Goal: Task Accomplishment & Management: Use online tool/utility

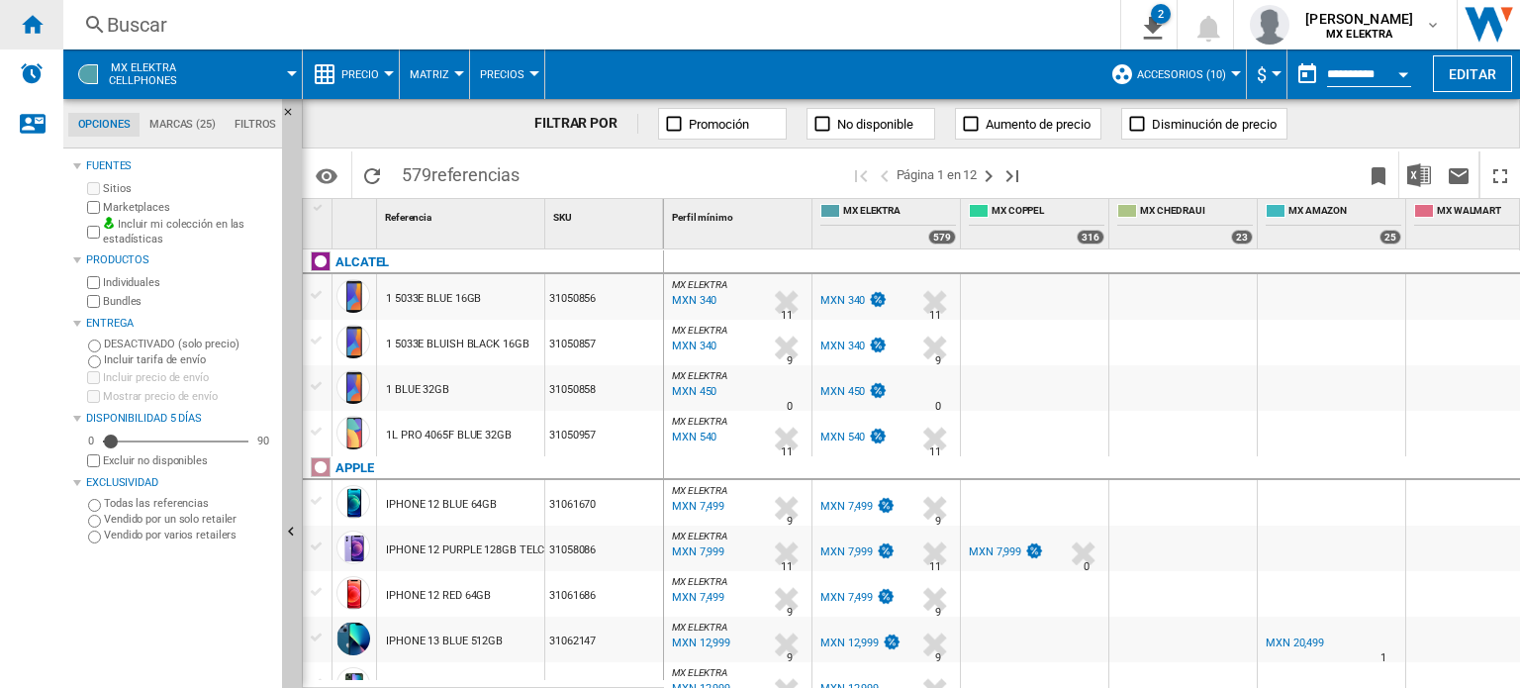
click at [26, 34] on ng-md-icon "Inicio" at bounding box center [32, 24] width 24 height 24
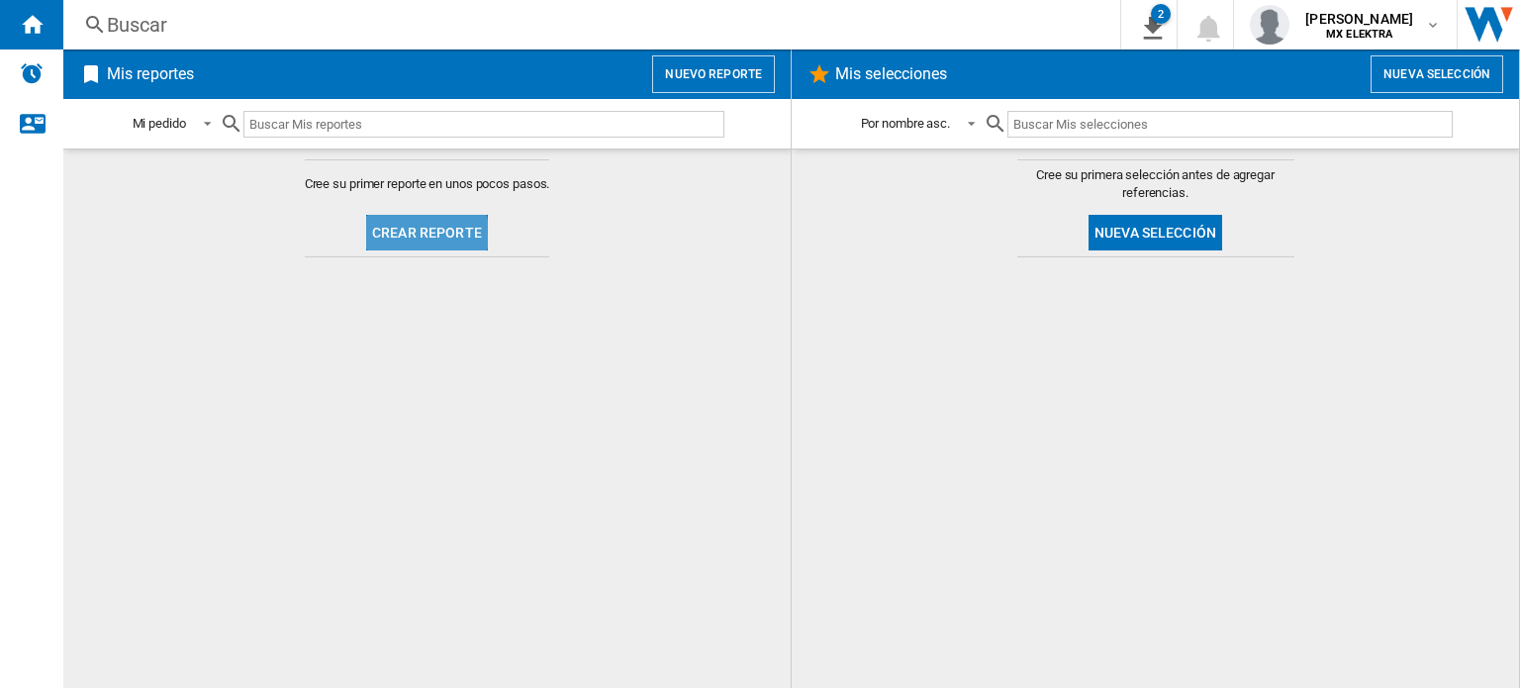
click at [408, 236] on button "Crear reporte" at bounding box center [427, 233] width 122 height 36
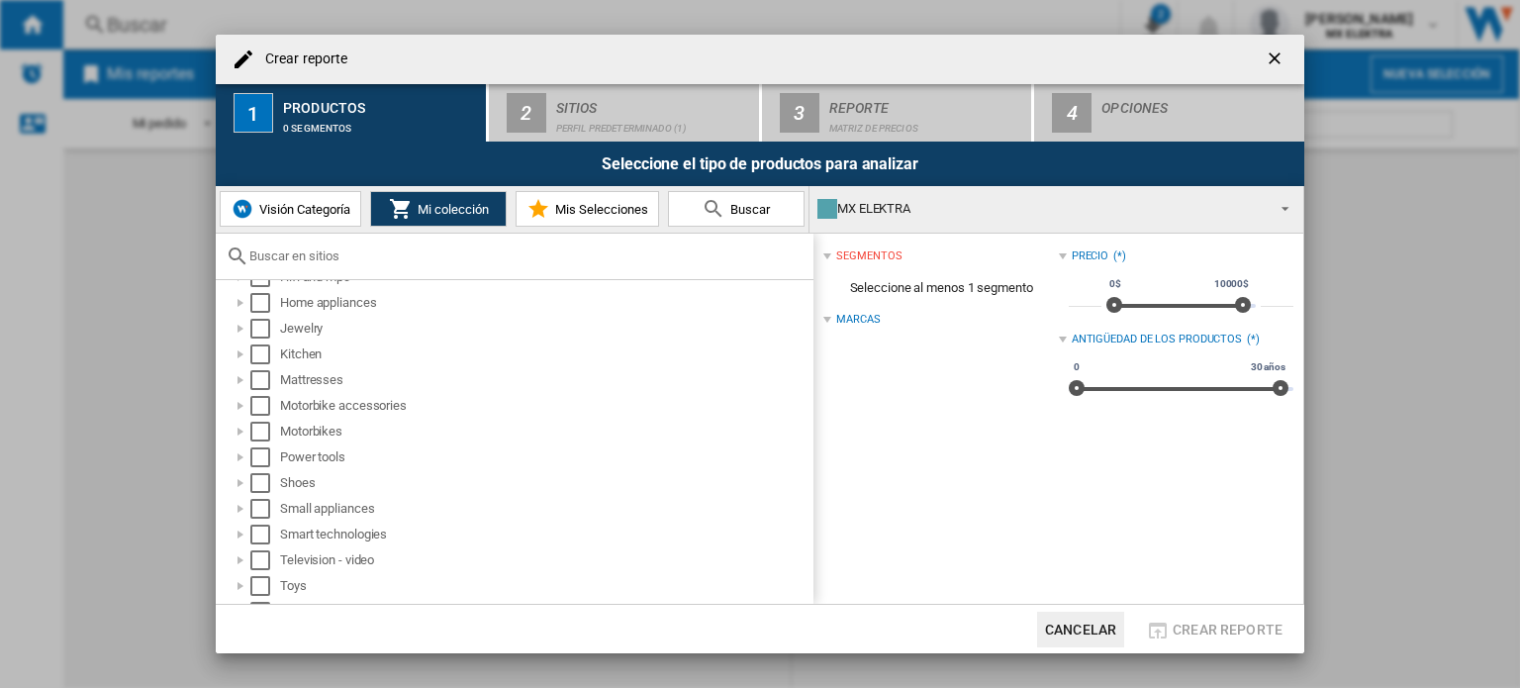
scroll to position [256, 0]
click at [264, 383] on div "Select" at bounding box center [260, 381] width 20 height 20
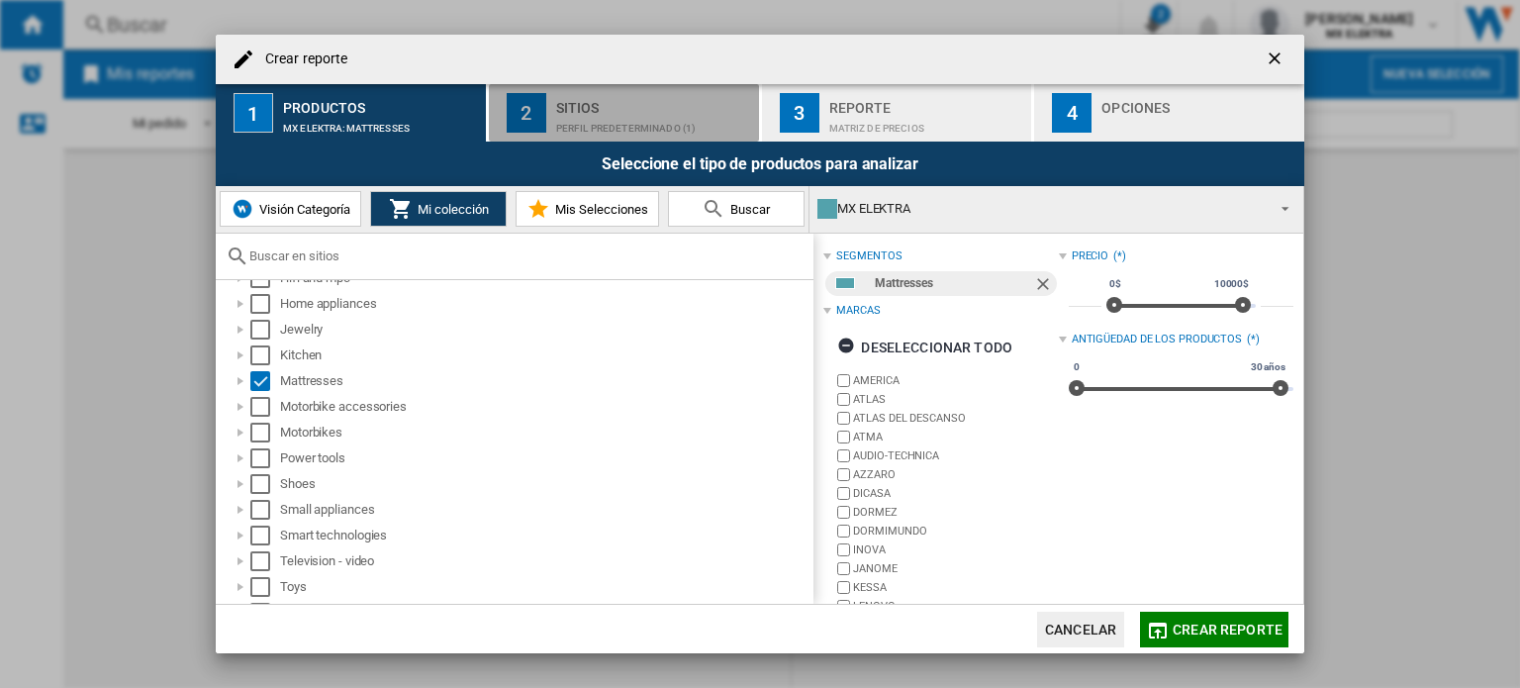
click at [625, 110] on div "Sitios" at bounding box center [653, 102] width 195 height 21
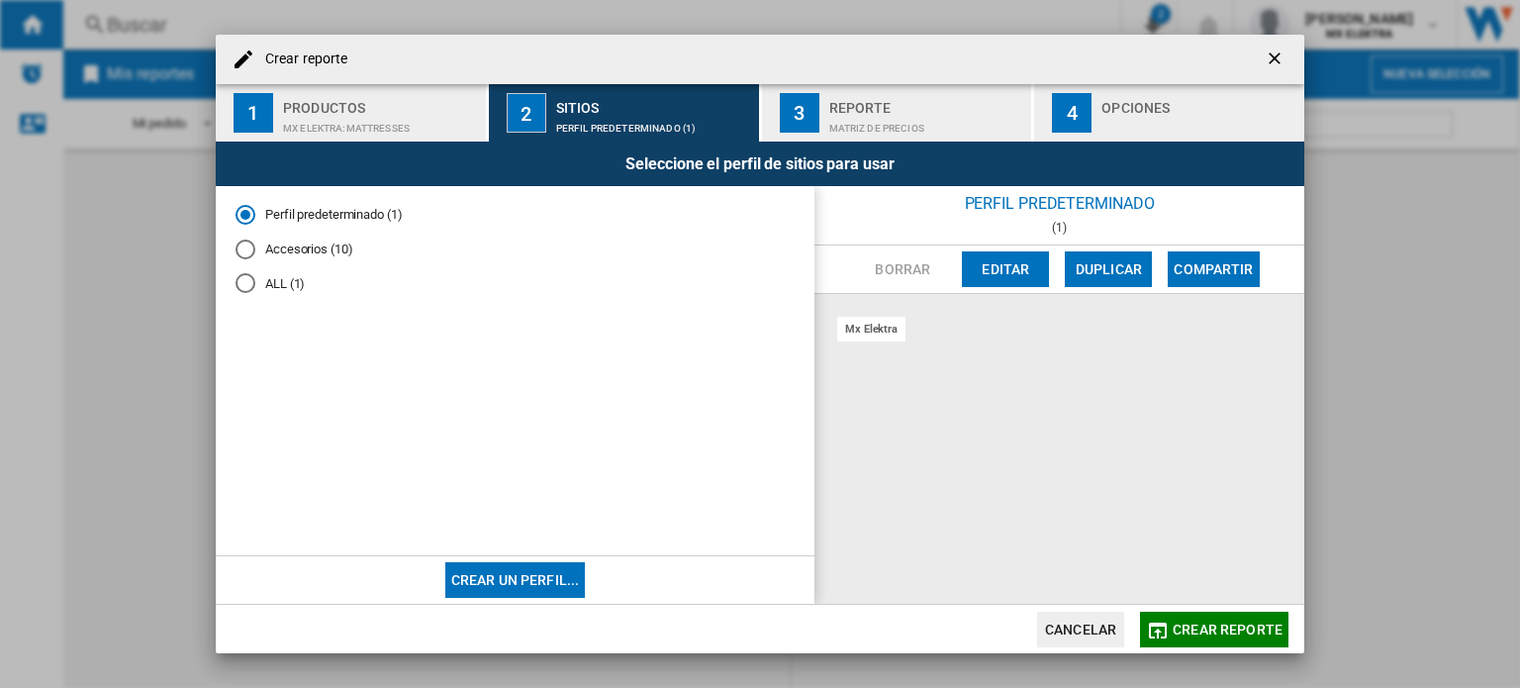
click at [246, 244] on div "Accesorios (10)" at bounding box center [246, 249] width 20 height 20
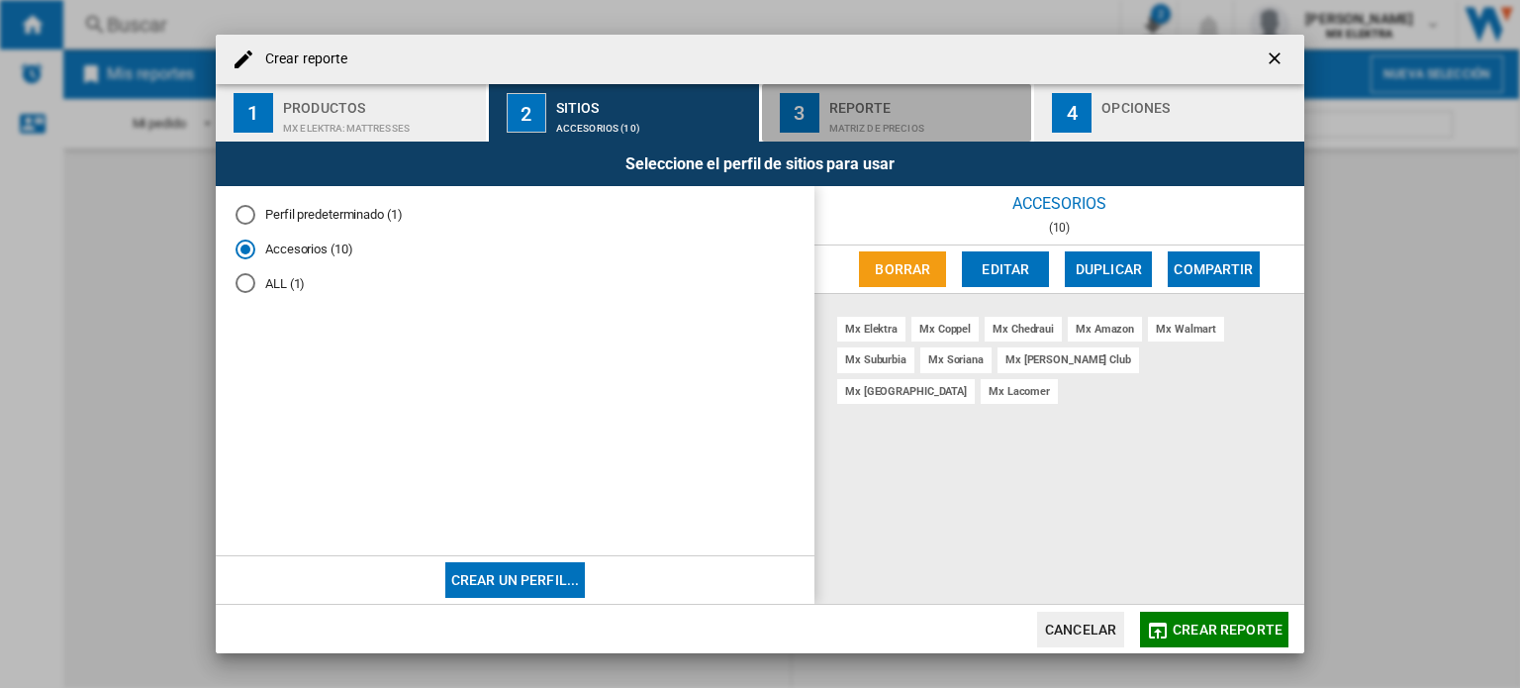
click at [910, 113] on div "Matriz de precios" at bounding box center [926, 123] width 195 height 21
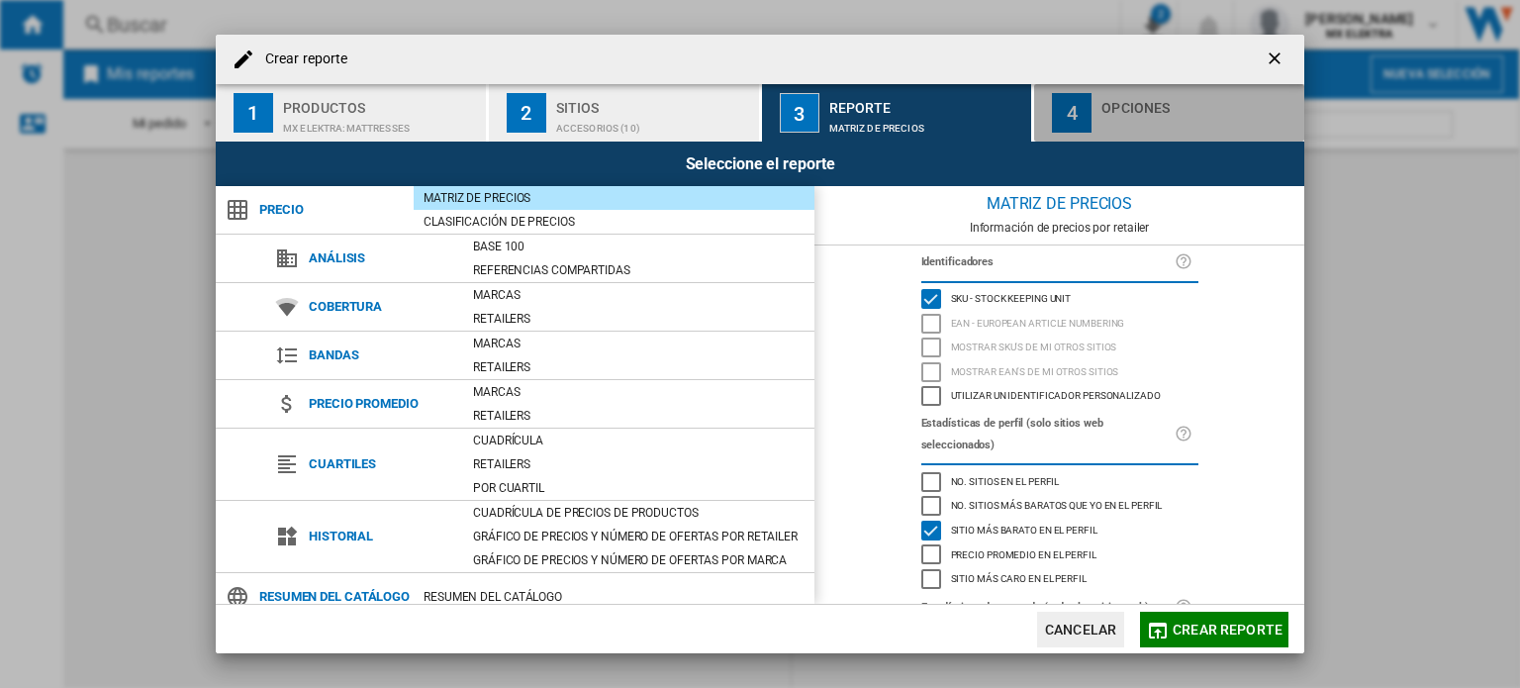
click at [1131, 111] on div "Opciones" at bounding box center [1198, 102] width 195 height 21
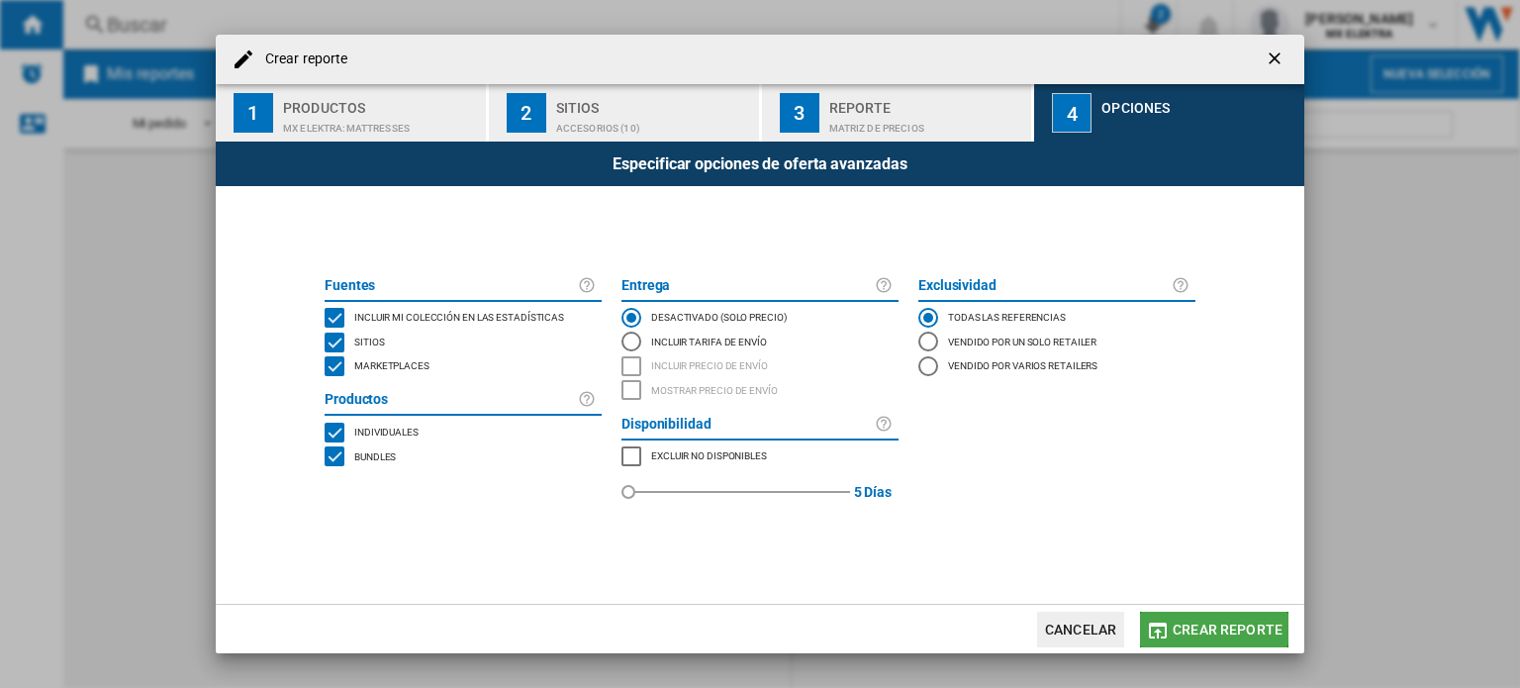
click at [1213, 621] on span "Crear reporte" at bounding box center [1228, 629] width 110 height 16
